Goal: Obtain resource: Obtain resource

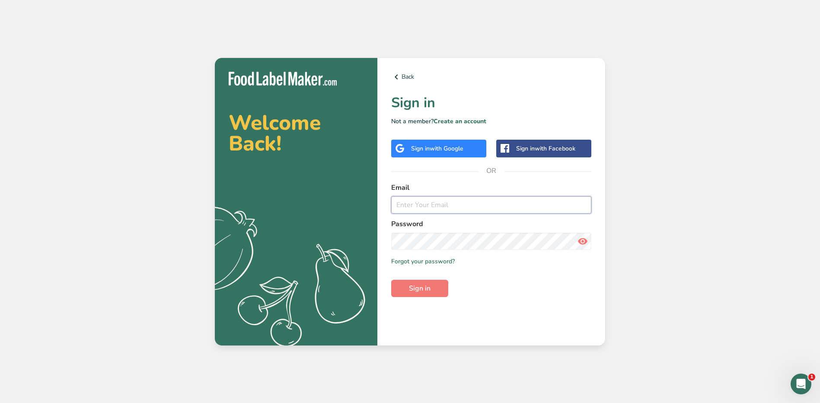
click at [475, 203] on input "email" at bounding box center [491, 204] width 200 height 17
type input "[EMAIL_ADDRESS][PERSON_NAME][DOMAIN_NAME]"
click at [391, 280] on button "Sign in" at bounding box center [419, 288] width 57 height 17
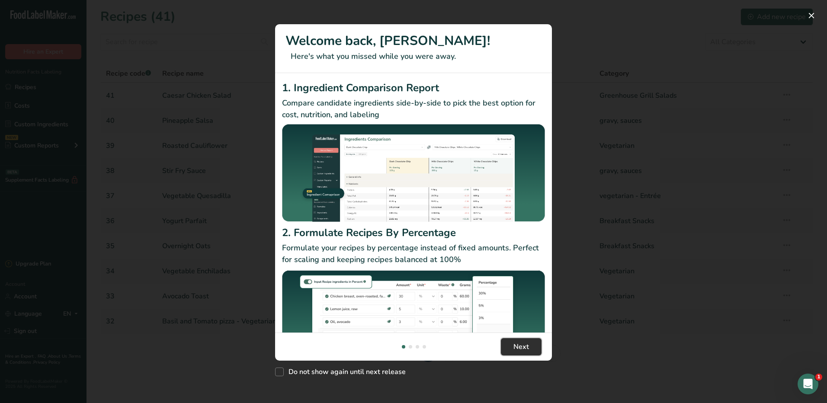
click at [516, 342] on span "Next" at bounding box center [521, 347] width 16 height 10
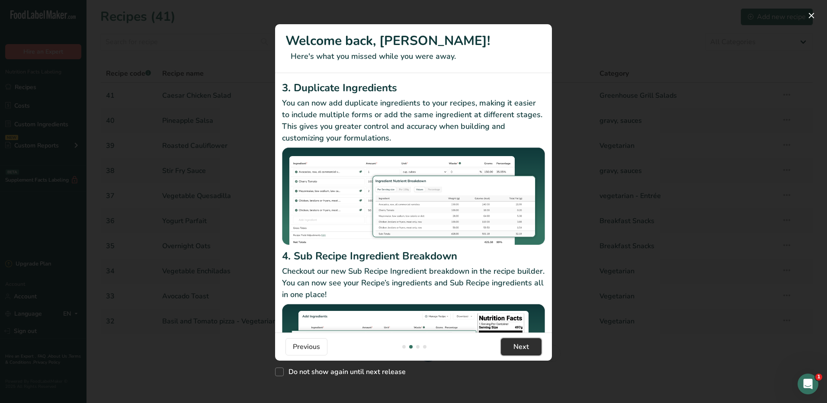
click at [516, 342] on span "Next" at bounding box center [521, 347] width 16 height 10
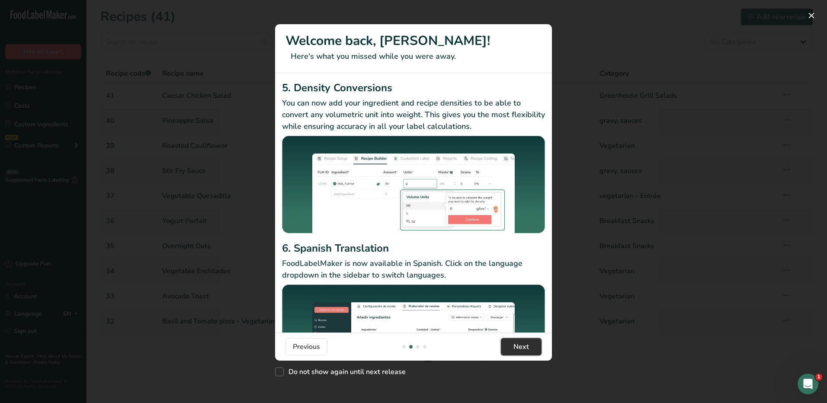
click at [516, 343] on span "Next" at bounding box center [521, 347] width 16 height 10
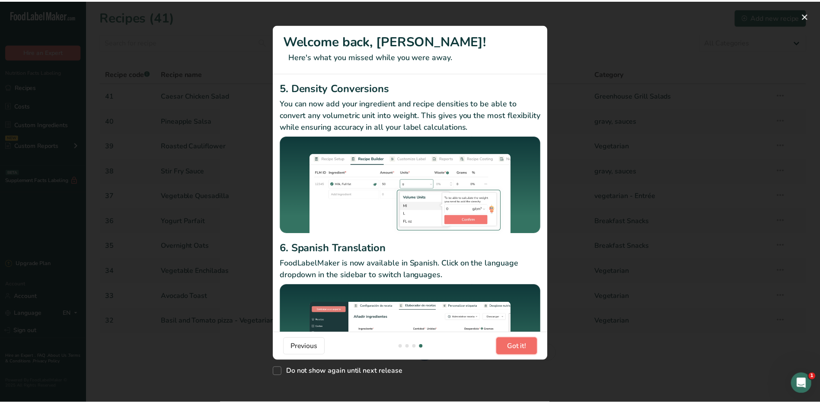
scroll to position [0, 830]
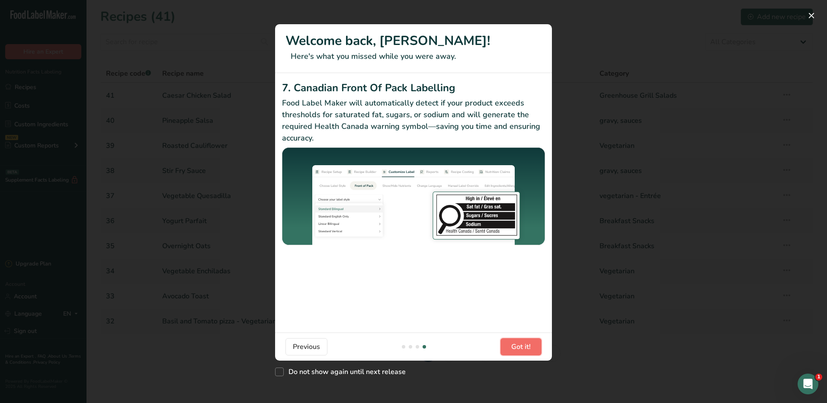
click at [516, 343] on span "Got it!" at bounding box center [520, 347] width 19 height 10
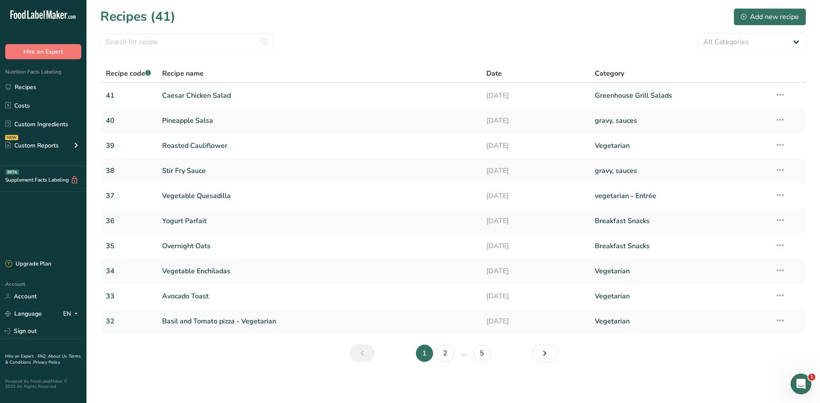
click at [516, 343] on section "Recipes (41) Add new recipe All Categories Baked Goods Beef Entree Beef- Entree…" at bounding box center [453, 188] width 734 height 376
click at [192, 175] on link "Stir Fry Sauce" at bounding box center [319, 171] width 314 height 18
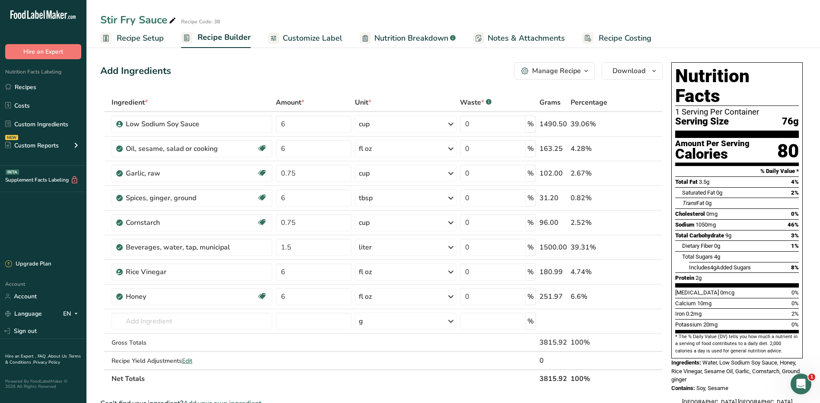
click at [582, 70] on span "button" at bounding box center [586, 71] width 10 height 10
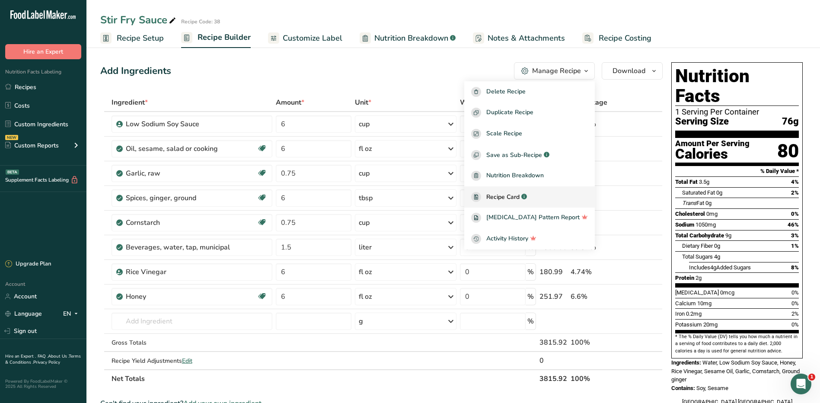
click at [520, 198] on span "Recipe Card" at bounding box center [502, 196] width 33 height 9
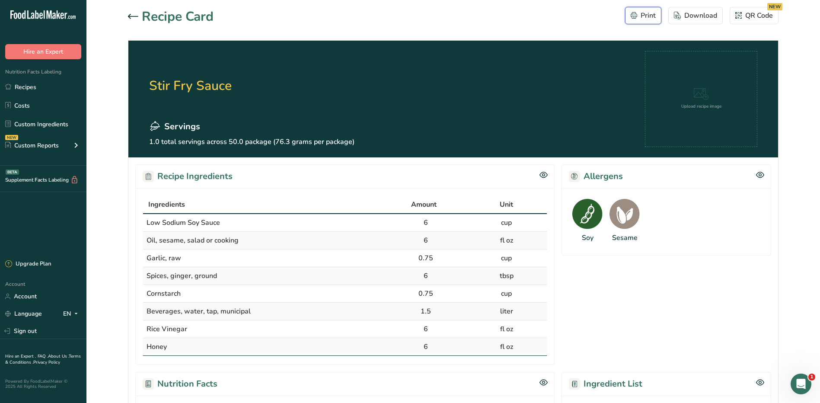
click at [648, 16] on div "Print" at bounding box center [643, 15] width 25 height 10
click at [702, 17] on div "Download" at bounding box center [695, 15] width 43 height 10
click at [130, 15] on icon at bounding box center [133, 16] width 10 height 5
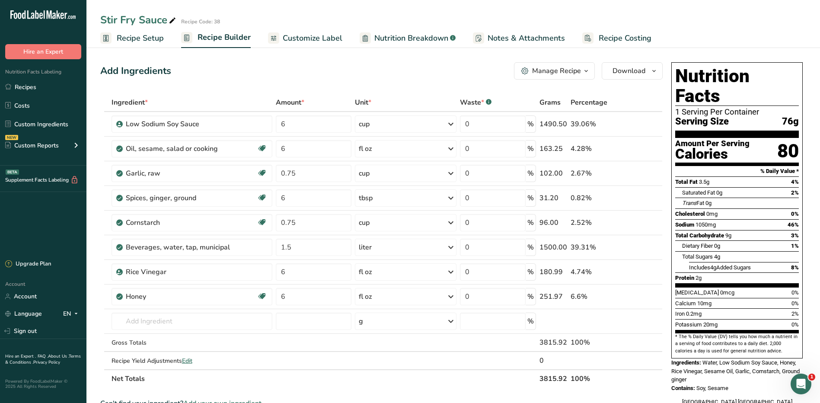
click at [573, 69] on div "Manage Recipe" at bounding box center [556, 71] width 49 height 10
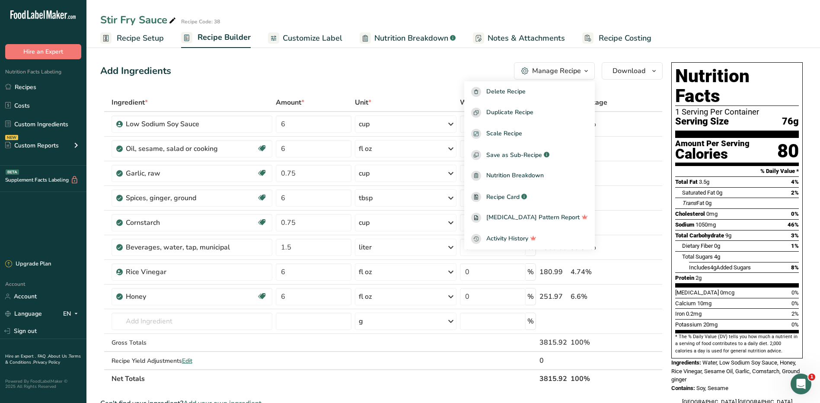
click at [659, 98] on th at bounding box center [657, 103] width 10 height 18
click at [34, 89] on link "Recipes" at bounding box center [43, 87] width 86 height 16
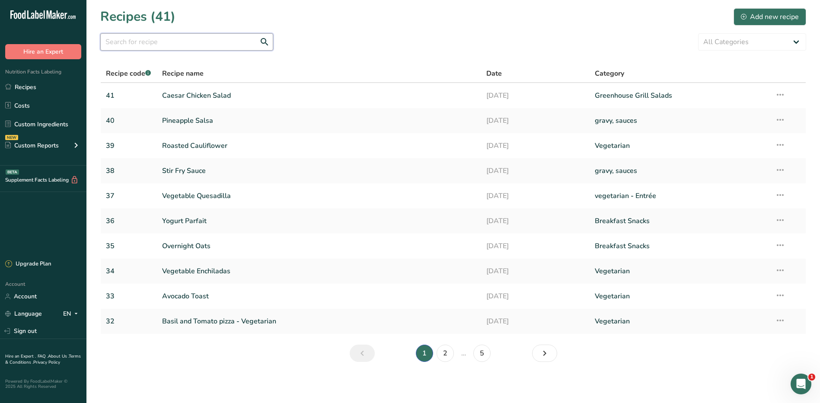
click at [163, 45] on input "text" at bounding box center [186, 41] width 173 height 17
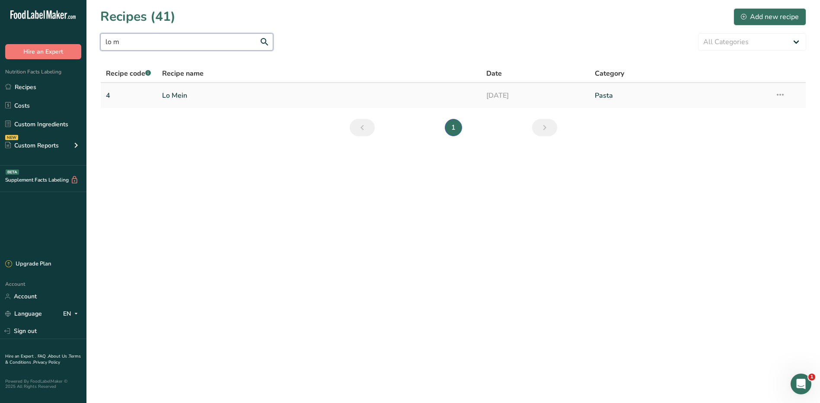
type input "lo m"
click at [188, 96] on link "Lo Mein" at bounding box center [319, 95] width 314 height 18
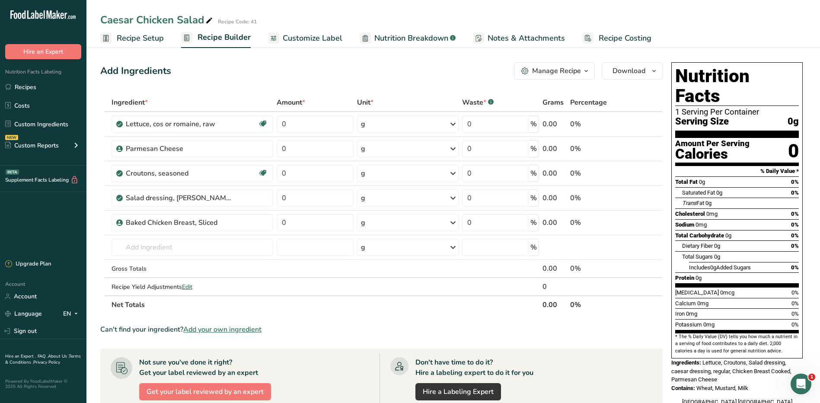
click at [570, 70] on div "Manage Recipe" at bounding box center [556, 71] width 49 height 10
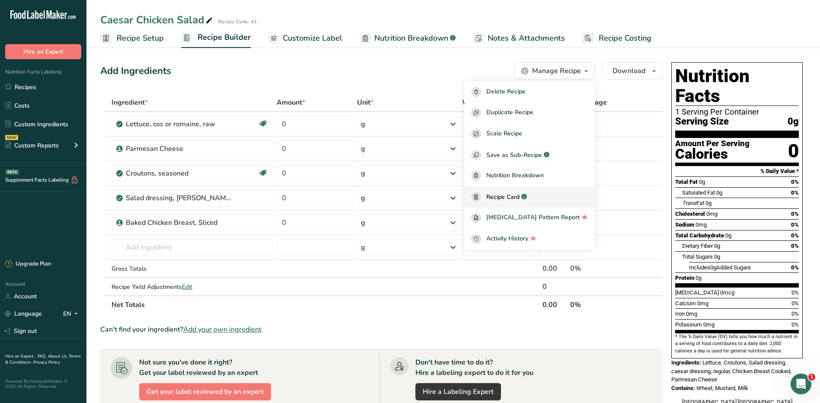
click at [507, 198] on span "Recipe Card" at bounding box center [502, 196] width 33 height 9
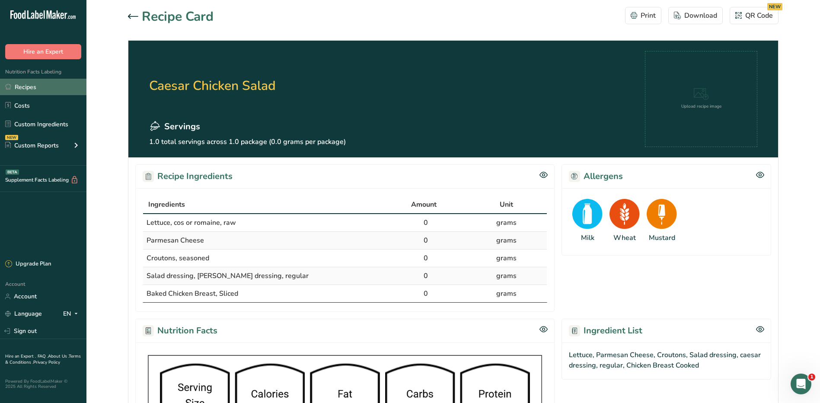
click at [25, 86] on link "Recipes" at bounding box center [43, 87] width 86 height 16
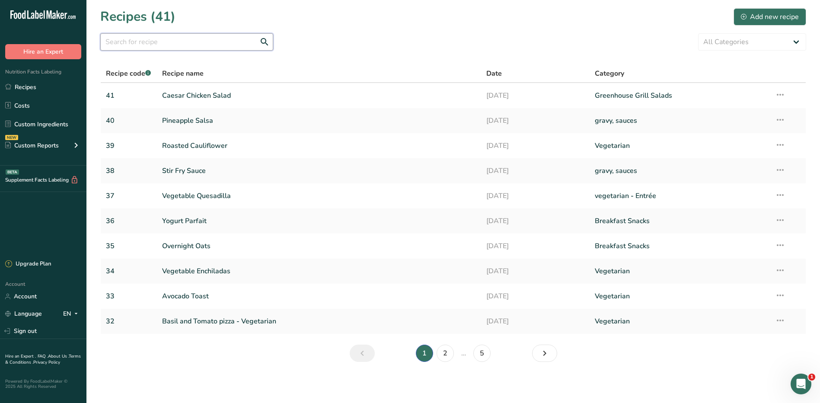
click at [216, 45] on input "text" at bounding box center [186, 41] width 173 height 17
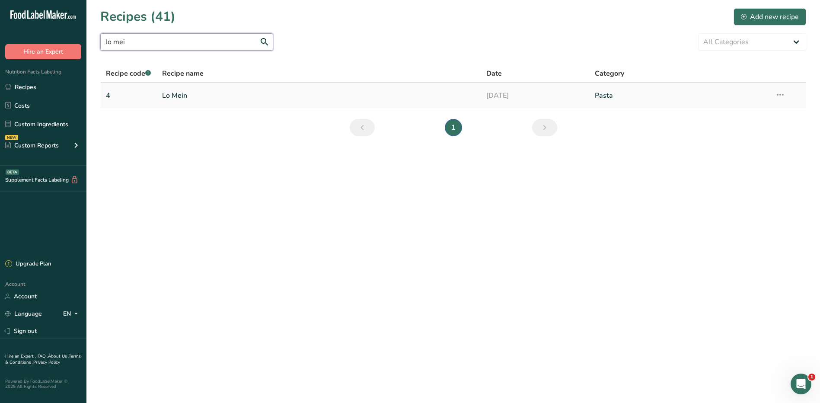
type input "lo mei"
click at [173, 92] on link "Lo Mein" at bounding box center [319, 95] width 314 height 18
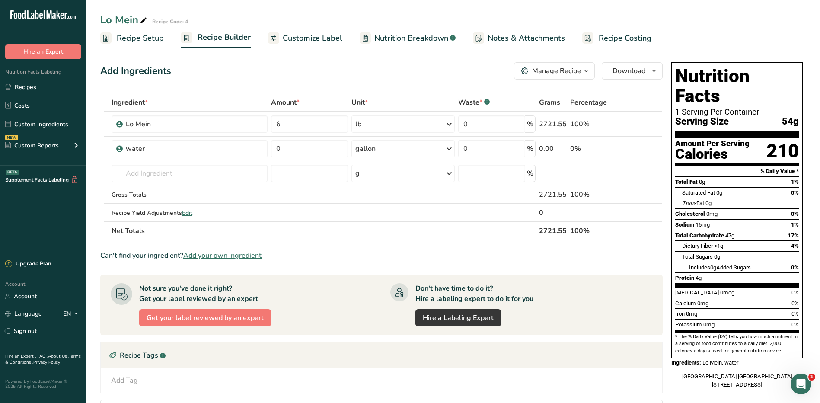
click at [556, 69] on div "Manage Recipe" at bounding box center [556, 71] width 49 height 10
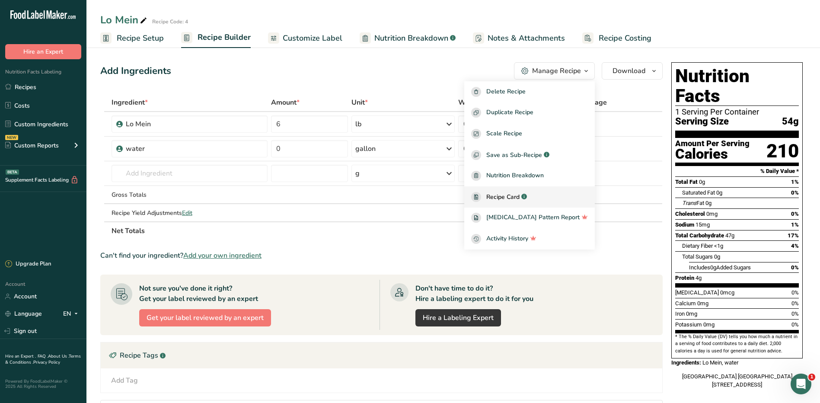
click at [519, 200] on span "Recipe Card" at bounding box center [502, 196] width 33 height 9
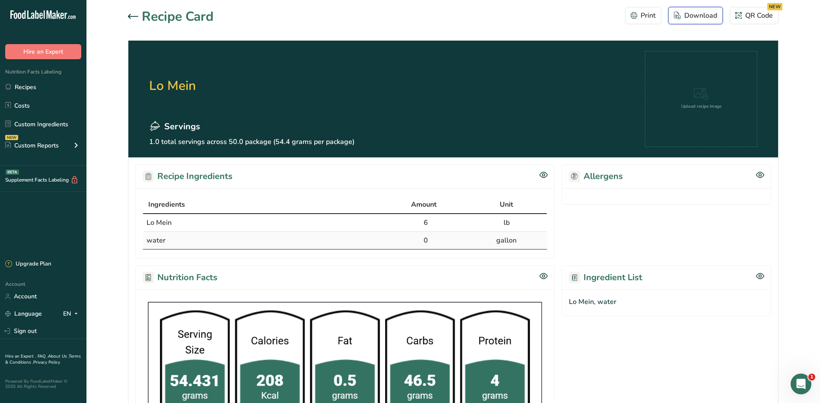
click at [687, 14] on div "Download" at bounding box center [695, 15] width 43 height 10
click at [37, 90] on link "Recipes" at bounding box center [43, 87] width 86 height 16
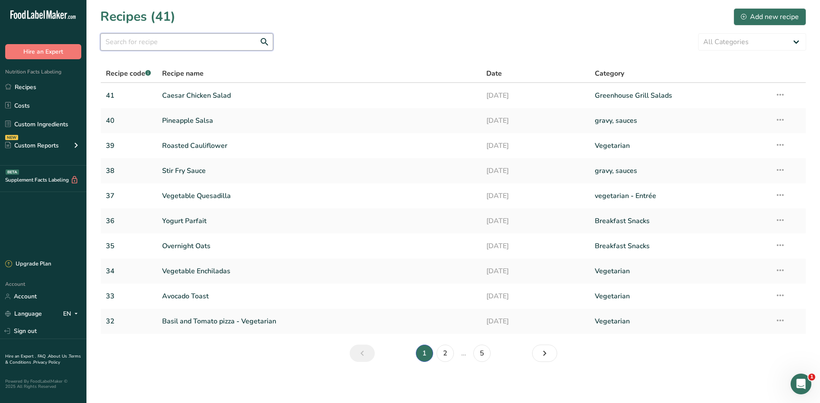
click at [142, 42] on input "text" at bounding box center [186, 41] width 173 height 17
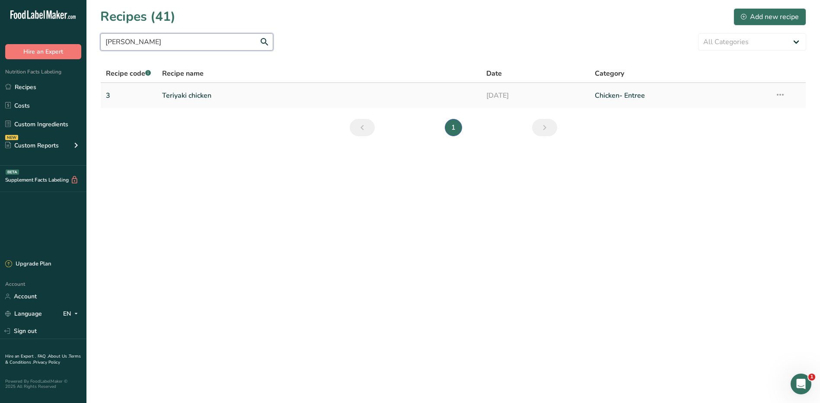
type input "teri"
click at [191, 93] on link "Teriyaki chicken" at bounding box center [319, 95] width 314 height 18
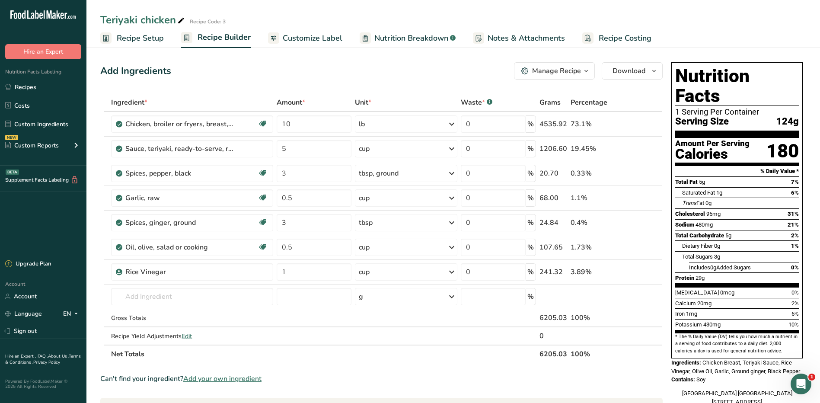
click at [577, 70] on div "Manage Recipe" at bounding box center [556, 71] width 49 height 10
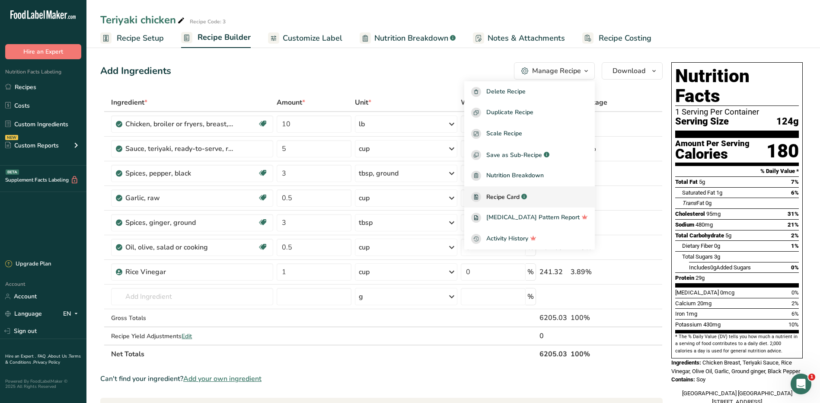
click at [520, 201] on div "Recipe Card .a-a{fill:#347362;}.b-a{fill:#fff;}" at bounding box center [529, 197] width 117 height 10
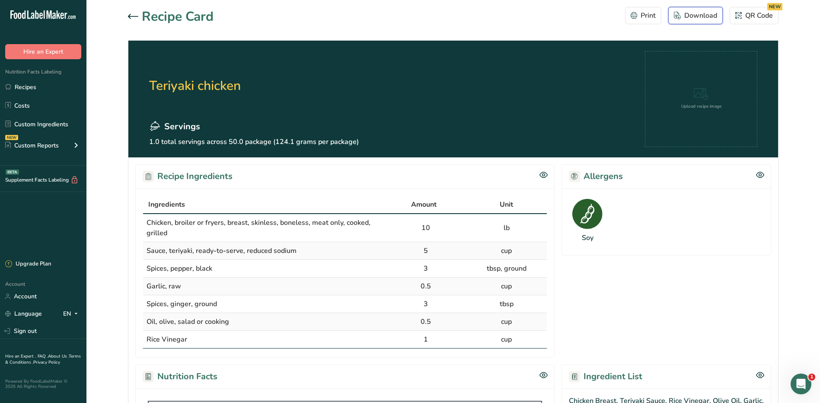
click at [696, 19] on div "Download" at bounding box center [695, 15] width 43 height 10
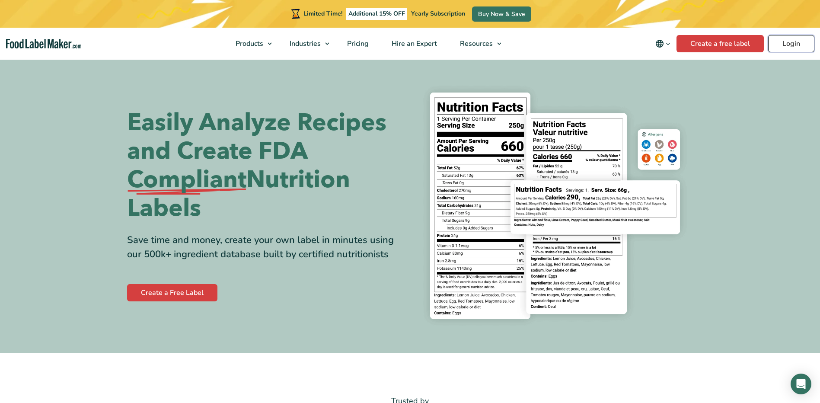
click at [796, 45] on link "Login" at bounding box center [791, 43] width 46 height 17
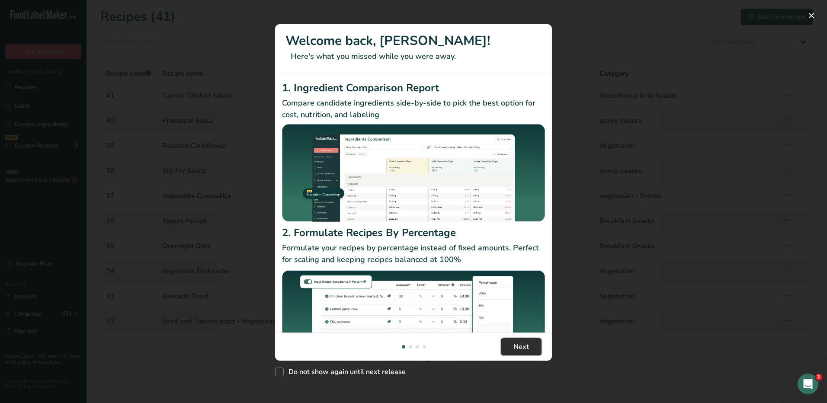
click at [524, 348] on span "Next" at bounding box center [521, 347] width 16 height 10
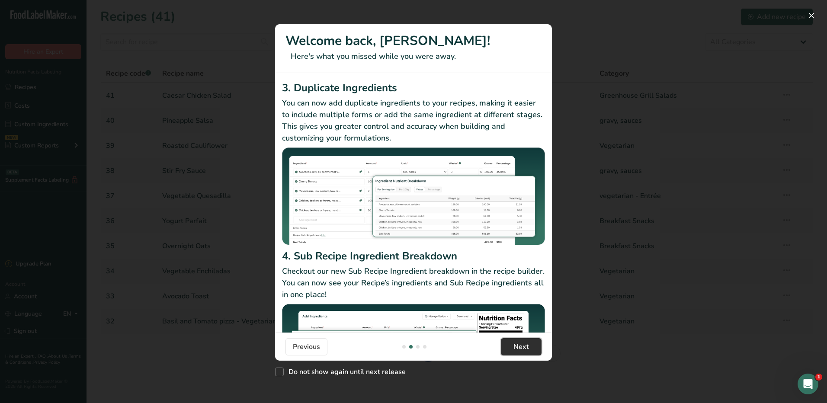
click at [524, 348] on span "Next" at bounding box center [521, 347] width 16 height 10
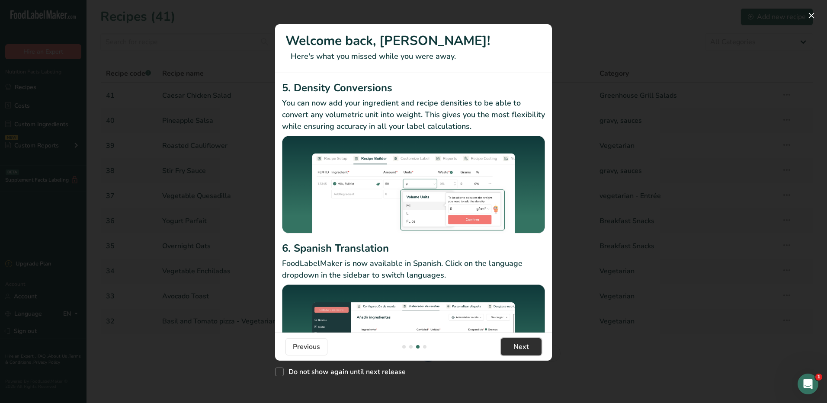
click at [524, 348] on span "Next" at bounding box center [521, 347] width 16 height 10
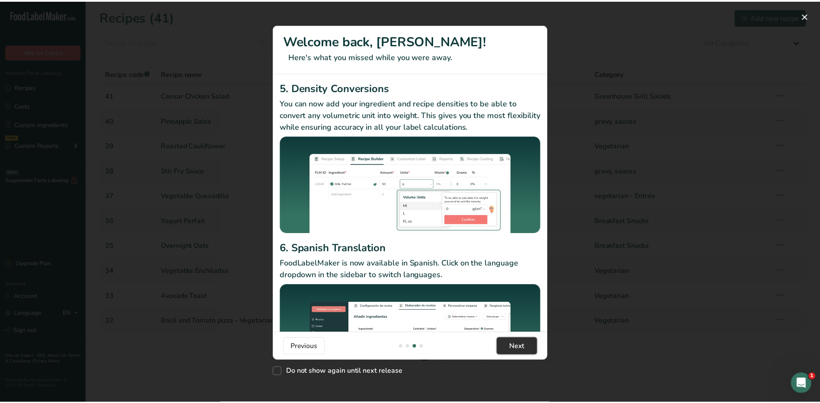
scroll to position [0, 830]
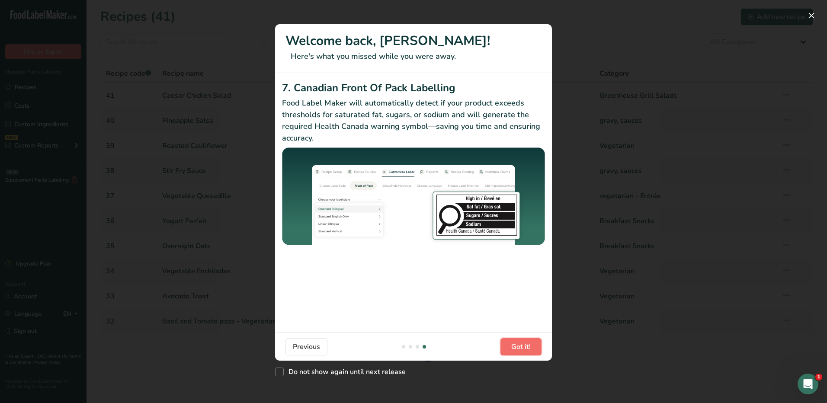
click at [524, 348] on span "Got it!" at bounding box center [520, 347] width 19 height 10
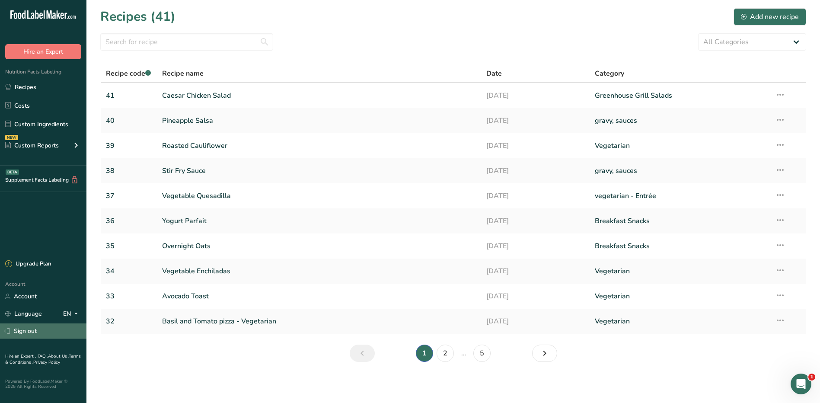
click at [15, 329] on link "Sign out" at bounding box center [43, 330] width 86 height 15
